Goal: Task Accomplishment & Management: Use online tool/utility

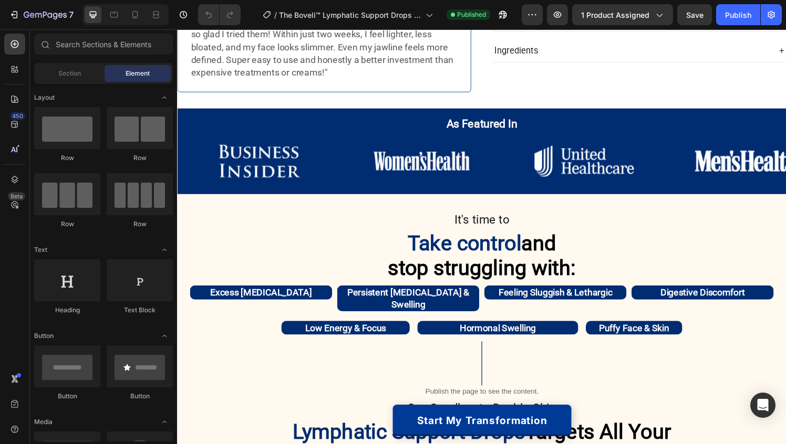
scroll to position [455, 0]
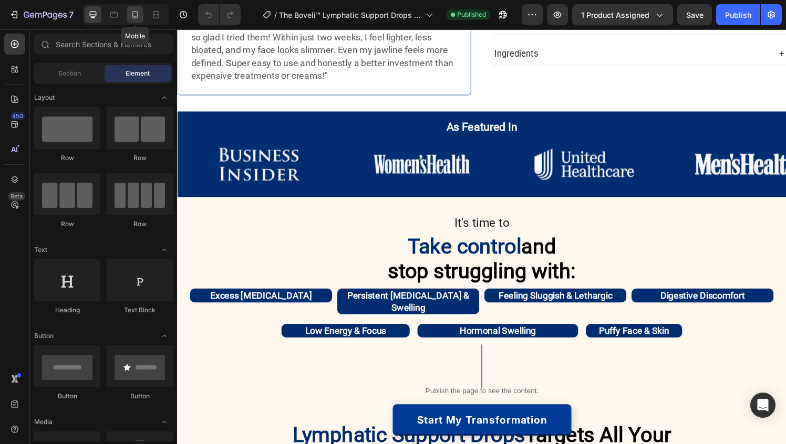
click at [136, 14] on icon at bounding box center [135, 14] width 11 height 11
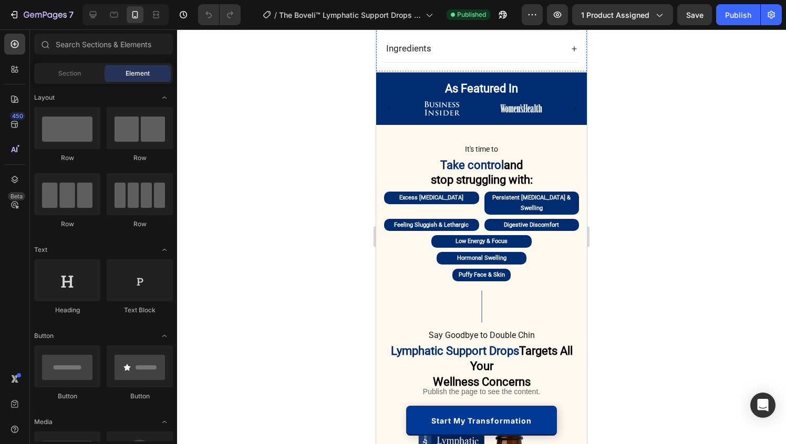
scroll to position [709, 0]
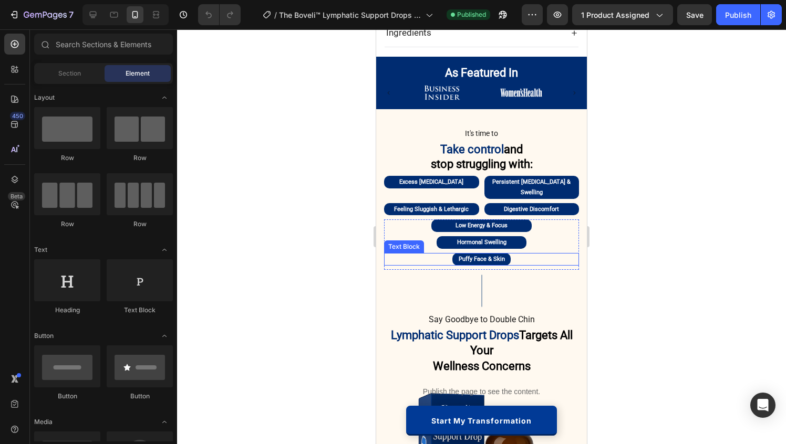
click at [441, 262] on div "Puffy Face & Skin Text Block" at bounding box center [481, 259] width 195 height 13
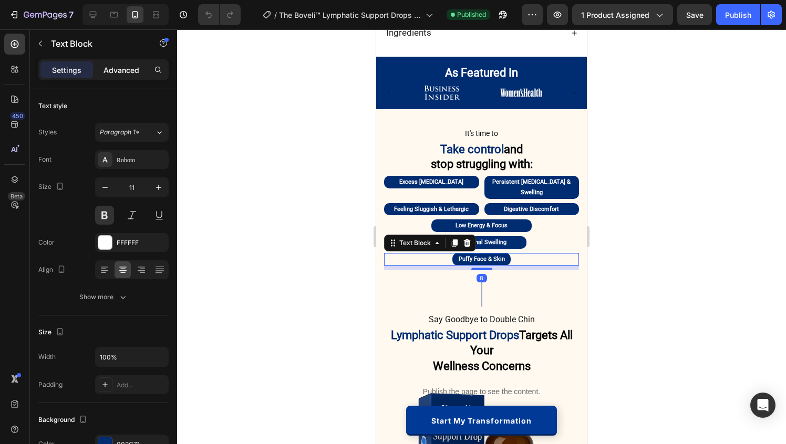
click at [131, 68] on p "Advanced" at bounding box center [121, 70] width 36 height 11
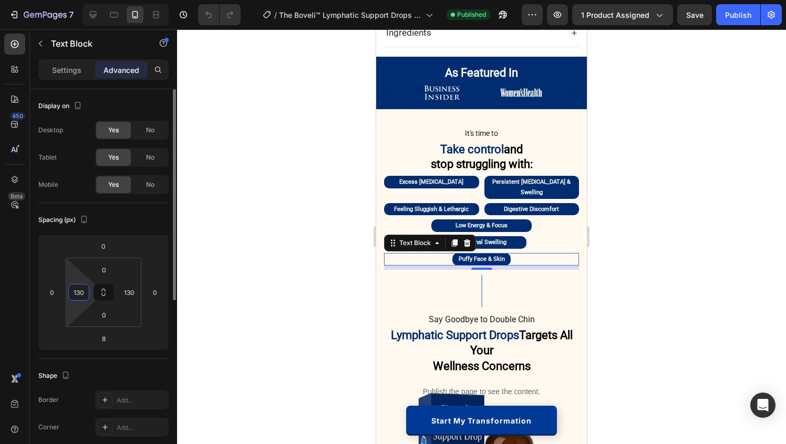
click at [82, 291] on input "130" at bounding box center [79, 293] width 16 height 16
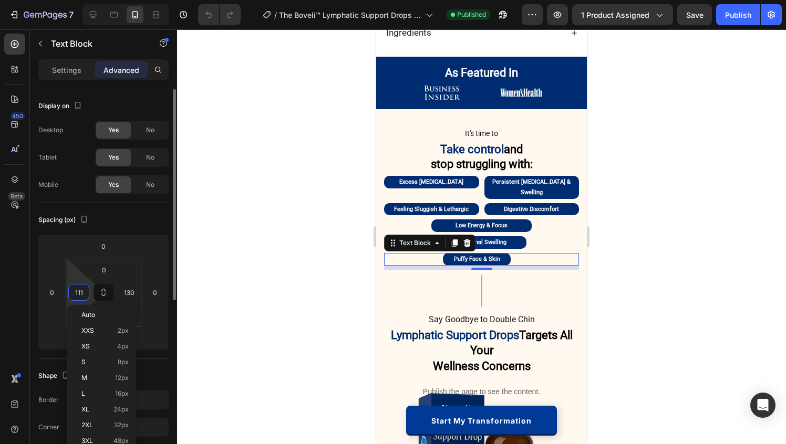
type input "110"
click at [128, 294] on input "130" at bounding box center [129, 293] width 16 height 16
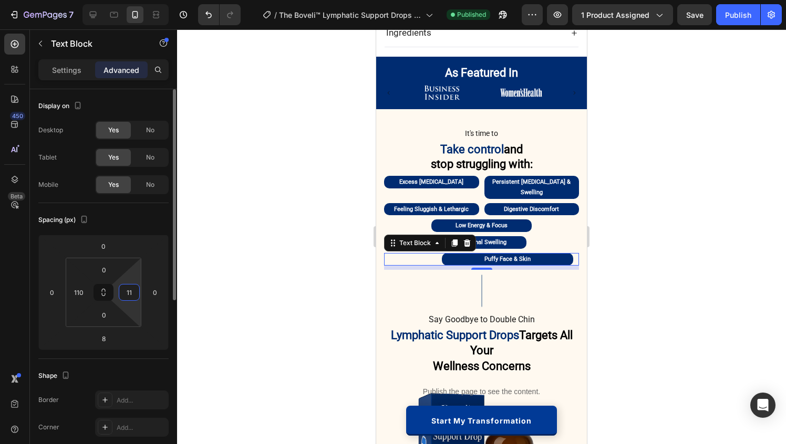
type input "110"
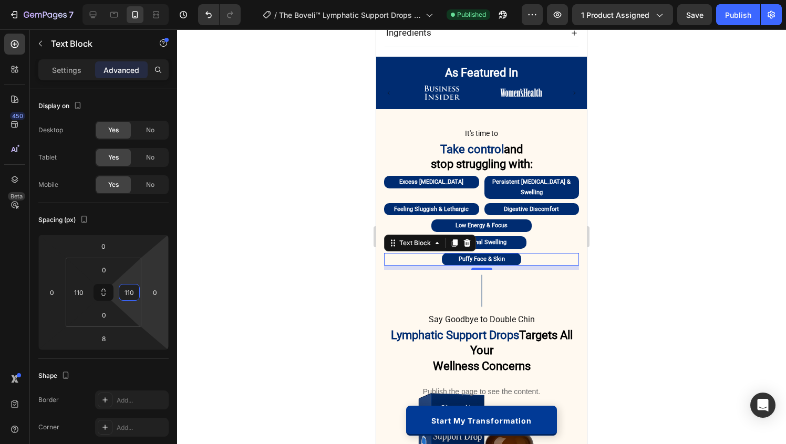
click at [707, 271] on div at bounding box center [481, 236] width 609 height 415
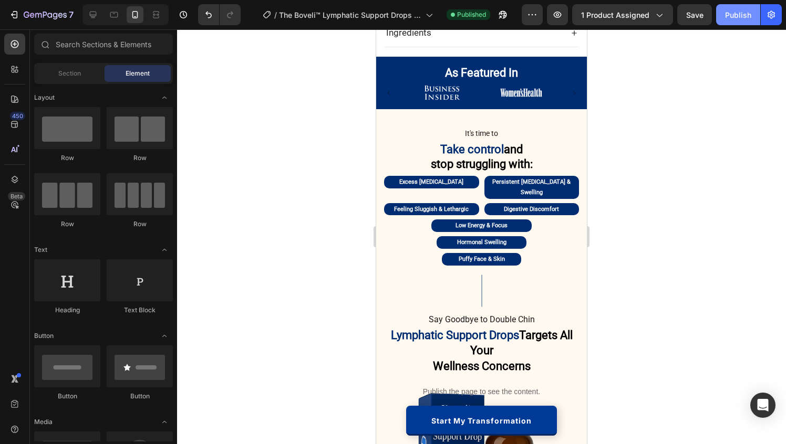
click at [727, 17] on div "Publish" at bounding box center [738, 14] width 26 height 11
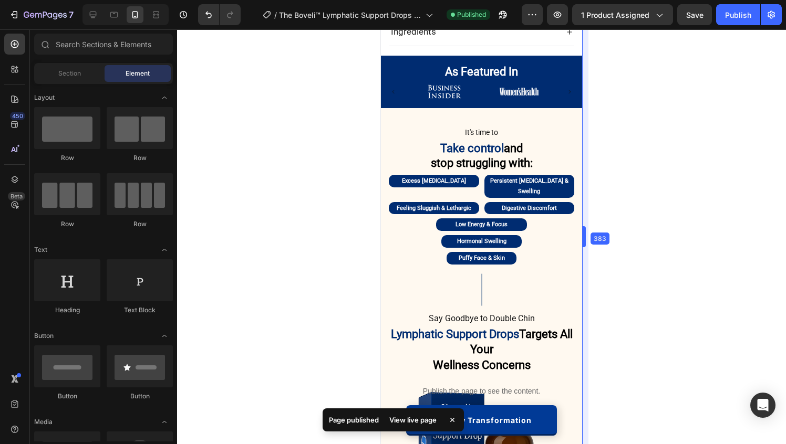
scroll to position [697, 0]
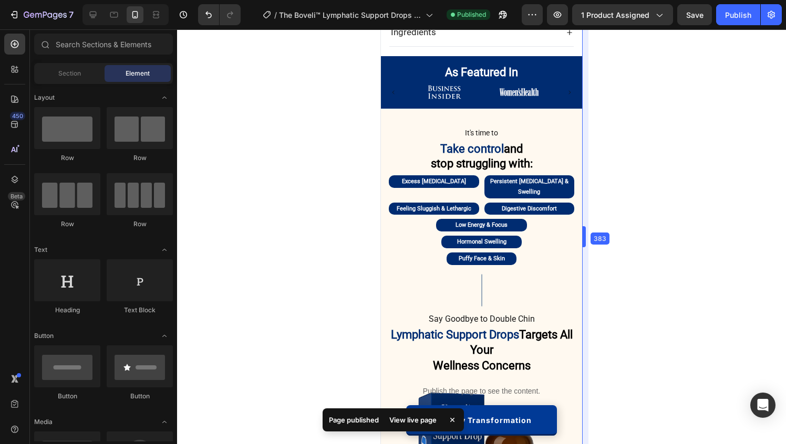
drag, startPoint x: 588, startPoint y: 121, endPoint x: 578, endPoint y: 122, distance: 10.0
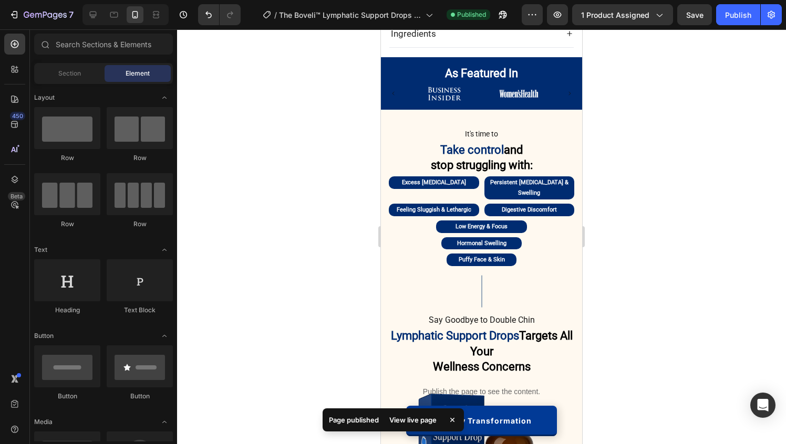
click at [656, 146] on div at bounding box center [481, 236] width 609 height 415
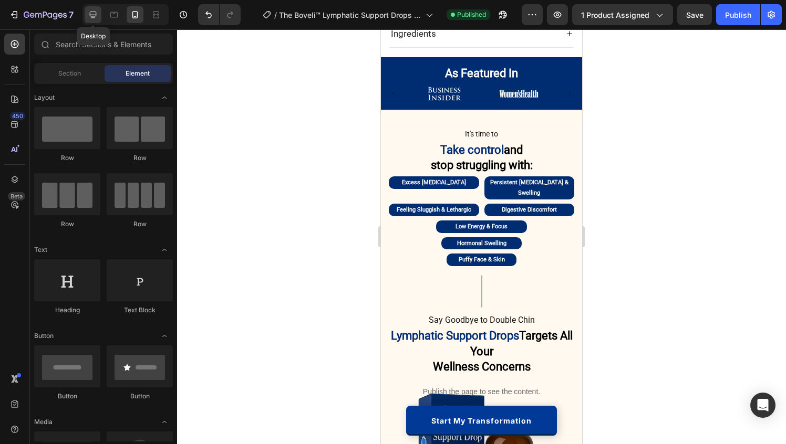
click at [96, 20] on div at bounding box center [93, 14] width 17 height 17
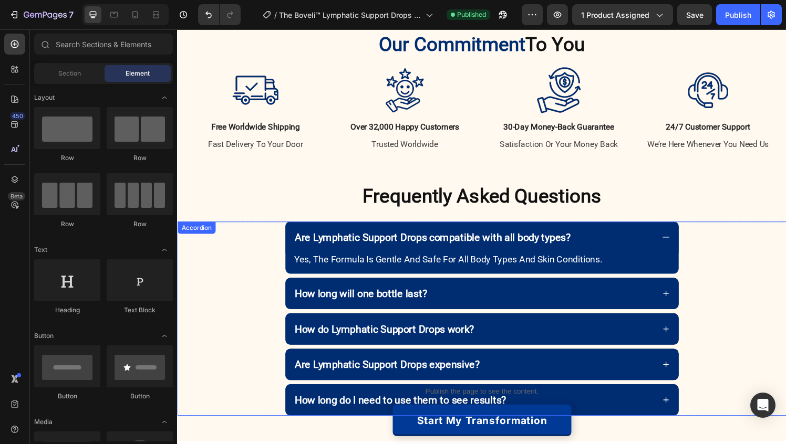
scroll to position [2474, 0]
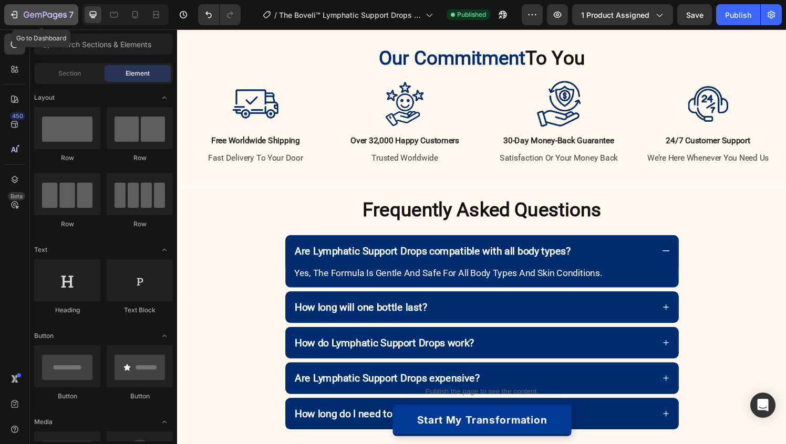
click at [52, 22] on button "7" at bounding box center [41, 14] width 74 height 21
